Goal: Task Accomplishment & Management: Use online tool/utility

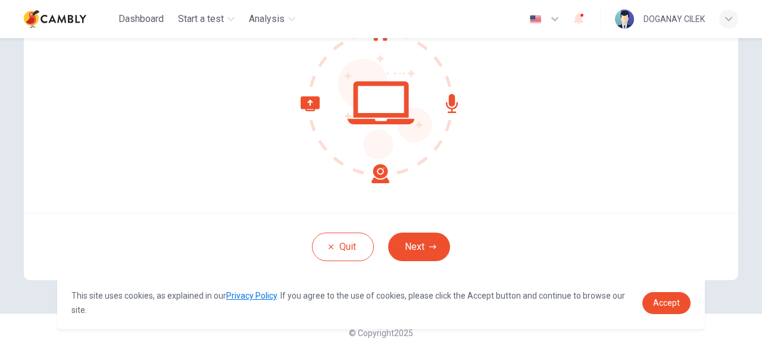
scroll to position [147, 0]
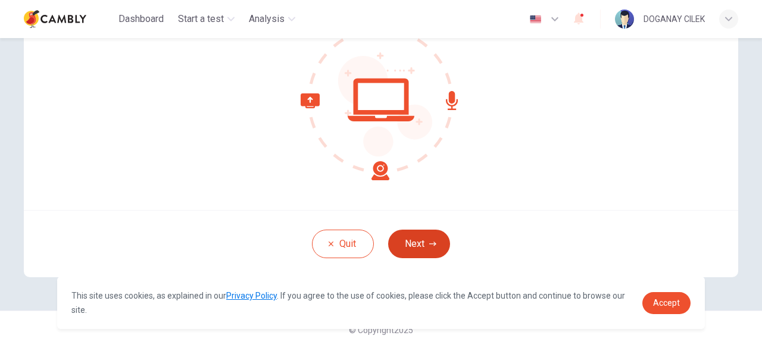
click at [431, 245] on icon "button" at bounding box center [432, 244] width 7 height 4
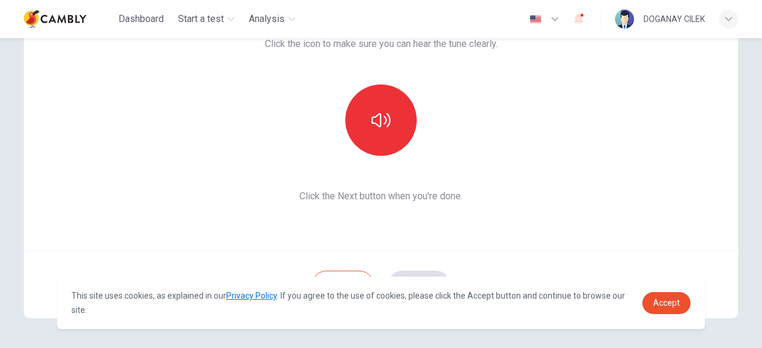
scroll to position [88, 0]
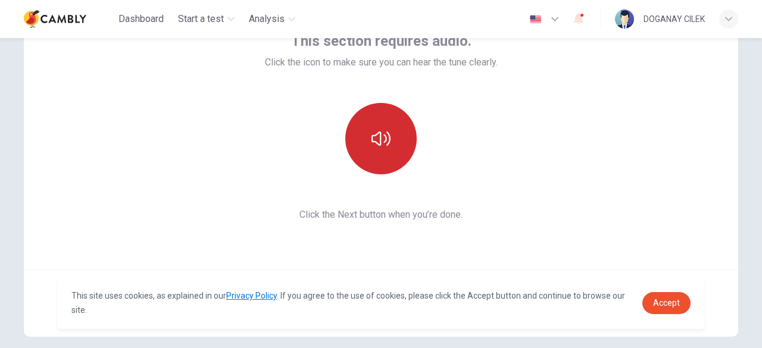
click at [389, 139] on button "button" at bounding box center [380, 138] width 71 height 71
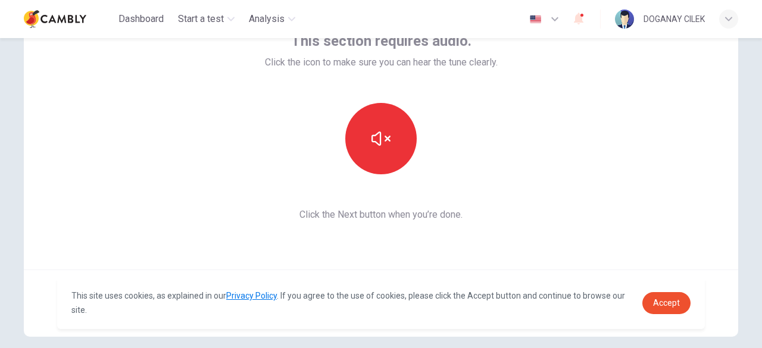
scroll to position [147, 0]
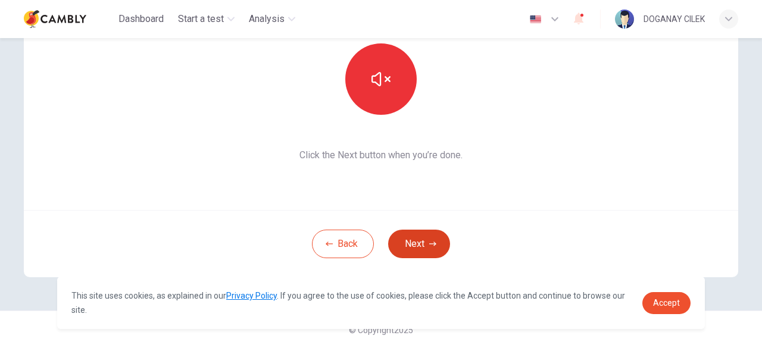
click at [422, 240] on button "Next" at bounding box center [419, 244] width 62 height 29
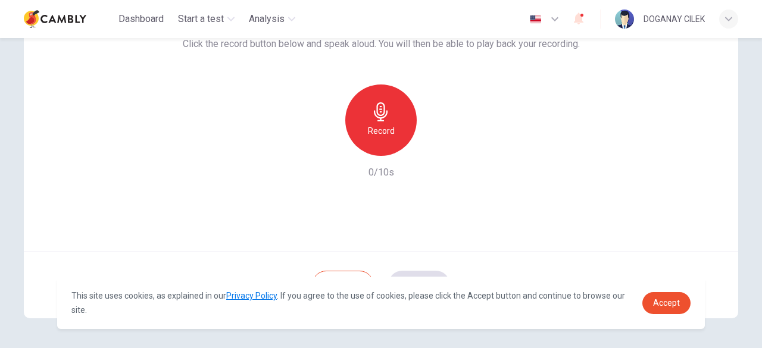
scroll to position [88, 0]
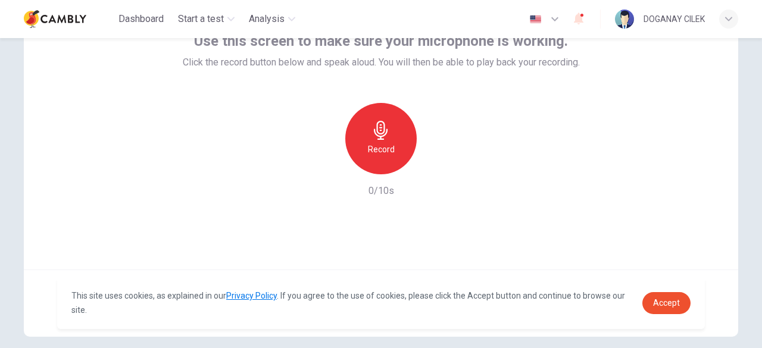
click at [381, 122] on icon "button" at bounding box center [380, 130] width 19 height 19
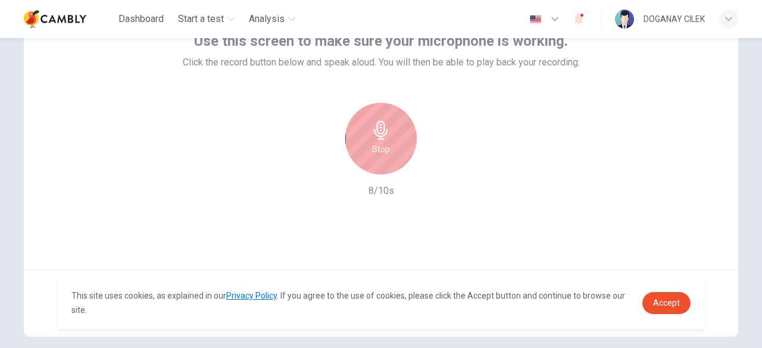
scroll to position [147, 0]
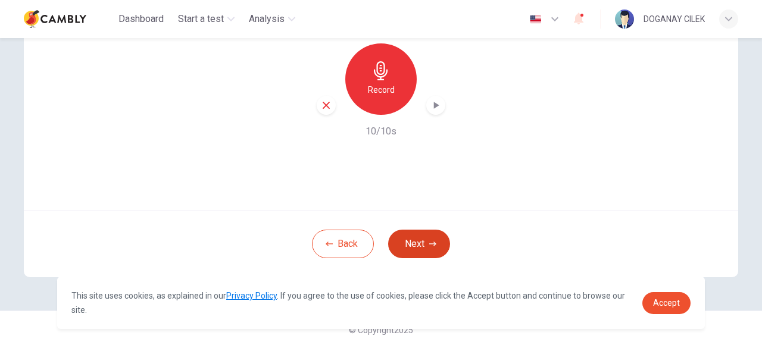
click at [417, 241] on button "Next" at bounding box center [419, 244] width 62 height 29
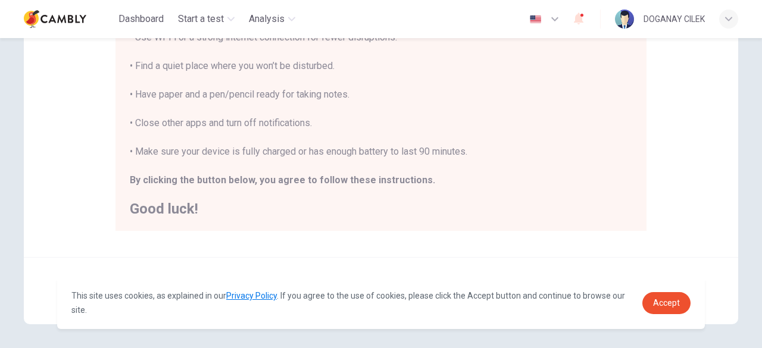
scroll to position [313, 0]
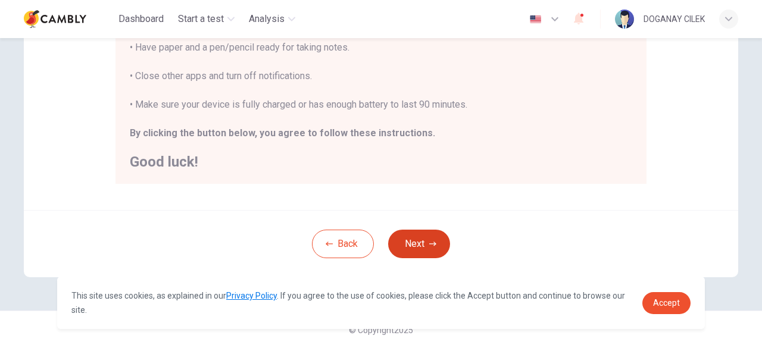
click at [414, 241] on button "Next" at bounding box center [419, 244] width 62 height 29
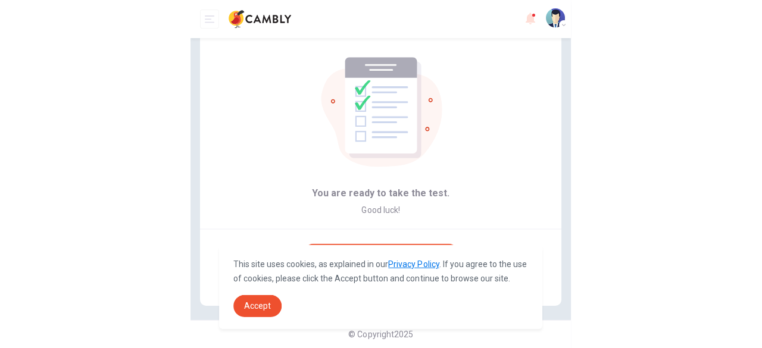
scroll to position [19, 0]
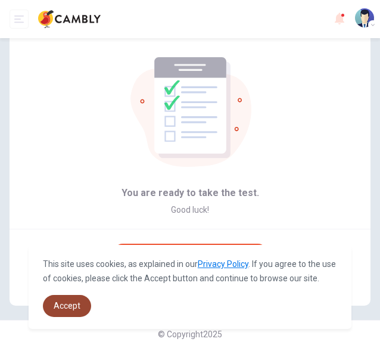
click at [70, 308] on span "Accept" at bounding box center [67, 306] width 27 height 10
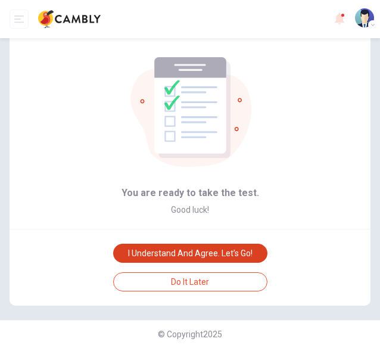
click at [208, 252] on button "I understand and agree. Let’s go!" at bounding box center [190, 252] width 154 height 19
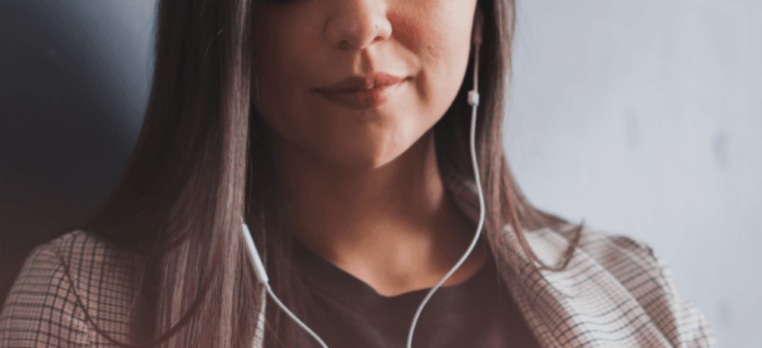
click at [34, 61] on button "Continue" at bounding box center [17, 83] width 34 height 45
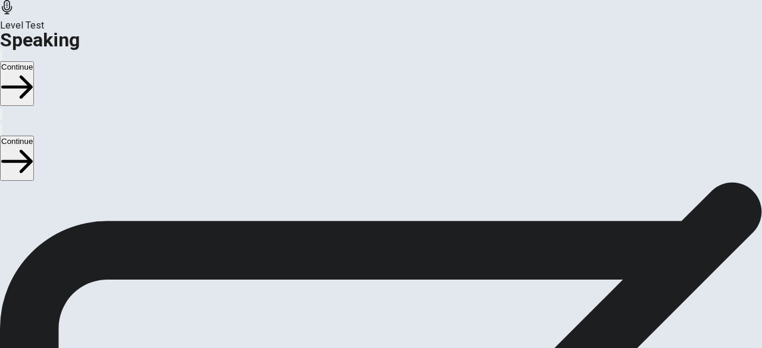
scroll to position [115, 0]
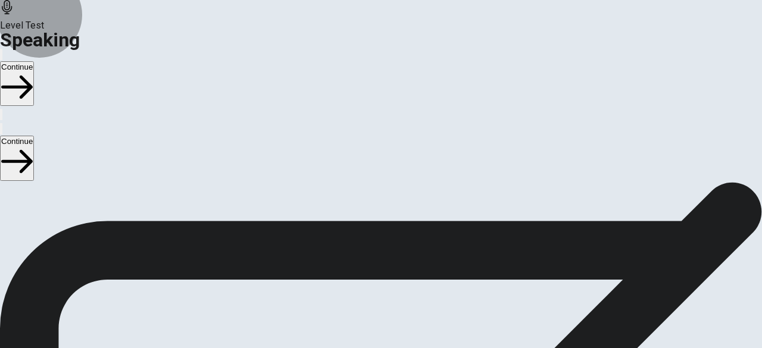
click at [34, 61] on button "Continue" at bounding box center [17, 83] width 34 height 45
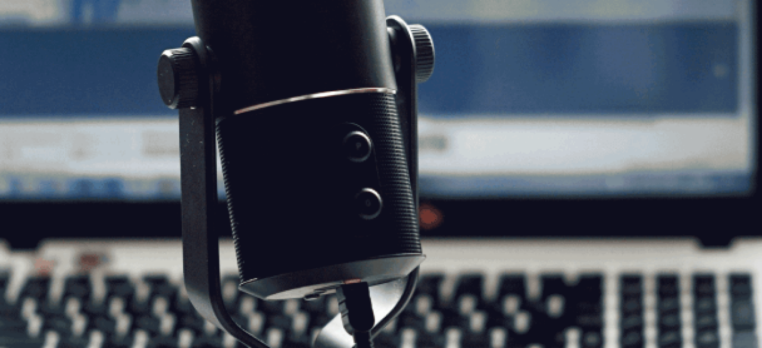
scroll to position [56, 0]
click at [34, 61] on button "Continue" at bounding box center [17, 83] width 34 height 45
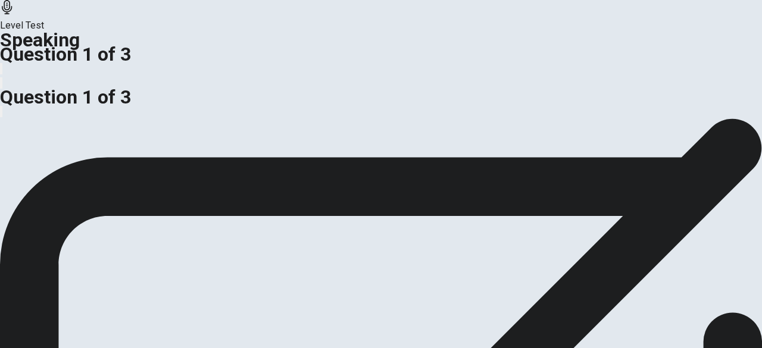
scroll to position [114, 0]
drag, startPoint x: 54, startPoint y: 163, endPoint x: 195, endPoint y: 172, distance: 142.0
click at [195, 64] on span "Do you think dress codes are necessary in the workplace, or should employees dr…" at bounding box center [206, 58] width 412 height 11
click at [181, 64] on span "Do you think dress codes are necessary in the workplace, or should employees dr…" at bounding box center [206, 58] width 412 height 11
click at [176, 64] on span "Do you think dress codes are necessary in the workplace, or should employees dr…" at bounding box center [206, 58] width 412 height 11
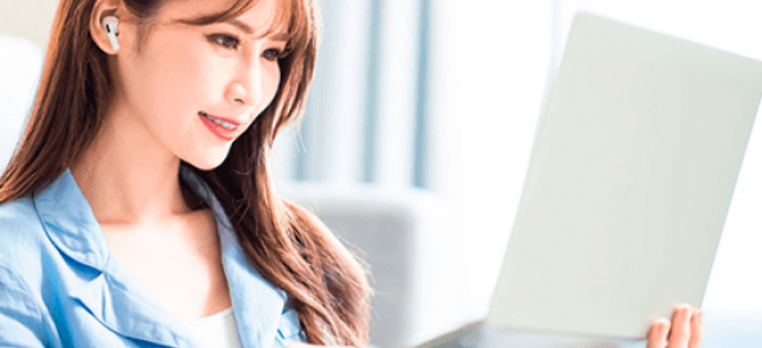
scroll to position [55, 0]
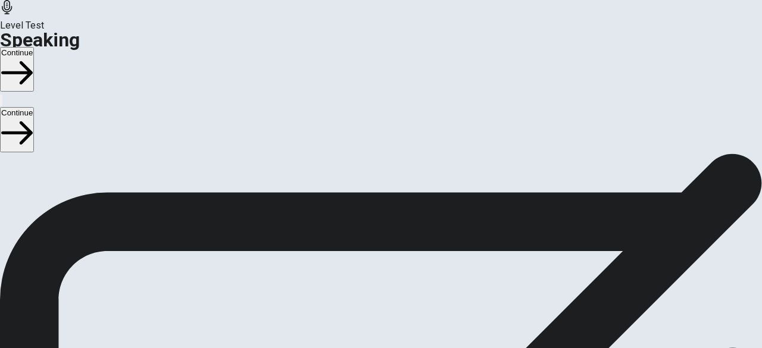
click at [34, 47] on button "Continue" at bounding box center [17, 69] width 34 height 45
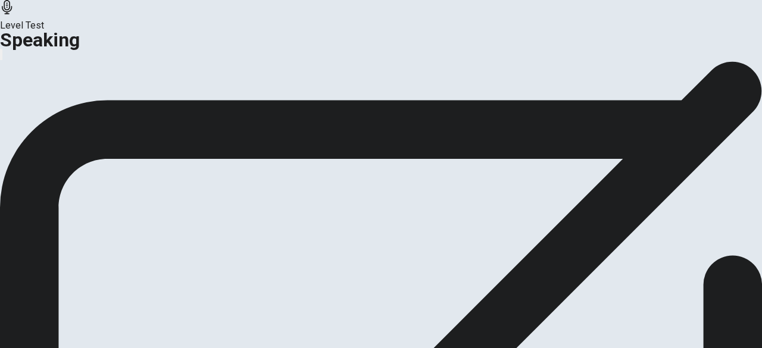
click at [95, 94] on button "Continue" at bounding box center [70, 86] width 48 height 16
